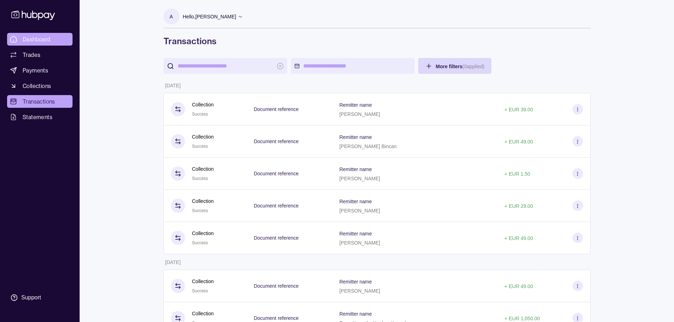
click at [37, 37] on span "Dashboard" at bounding box center [37, 39] width 28 height 8
